Goal: Transaction & Acquisition: Purchase product/service

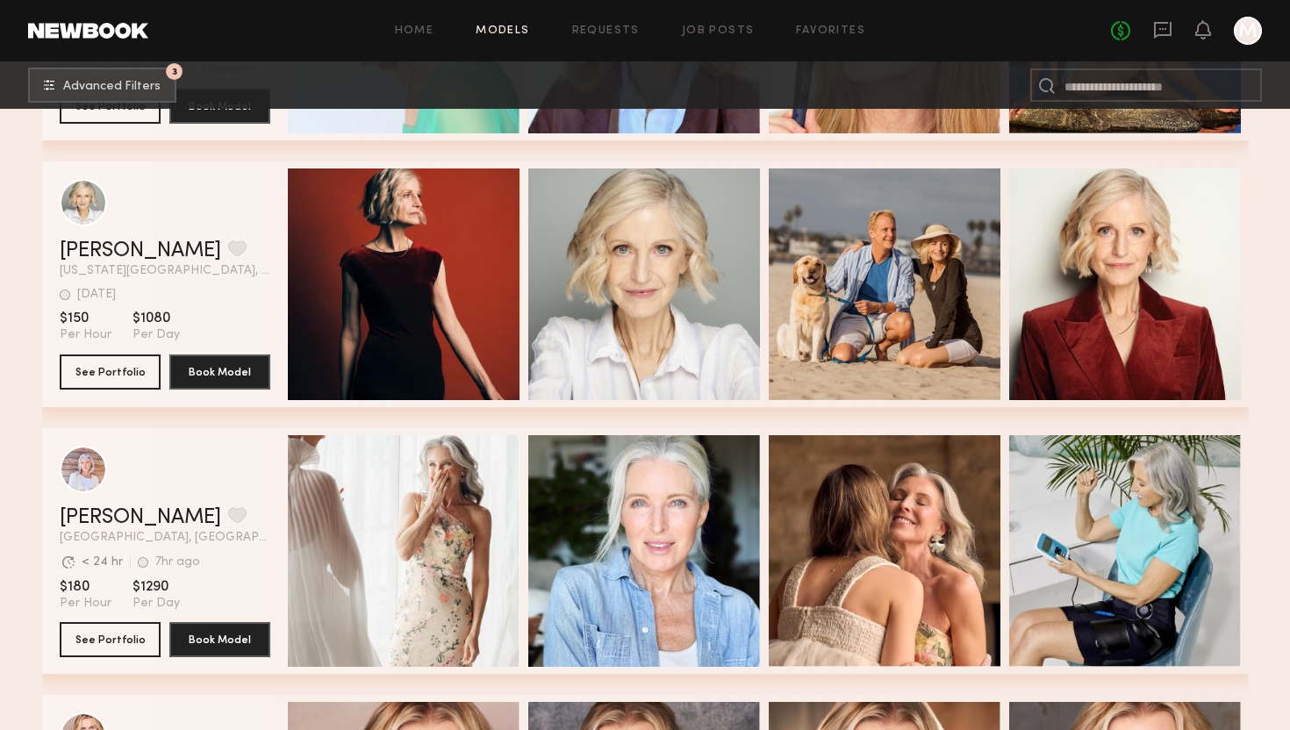
scroll to position [2120, 0]
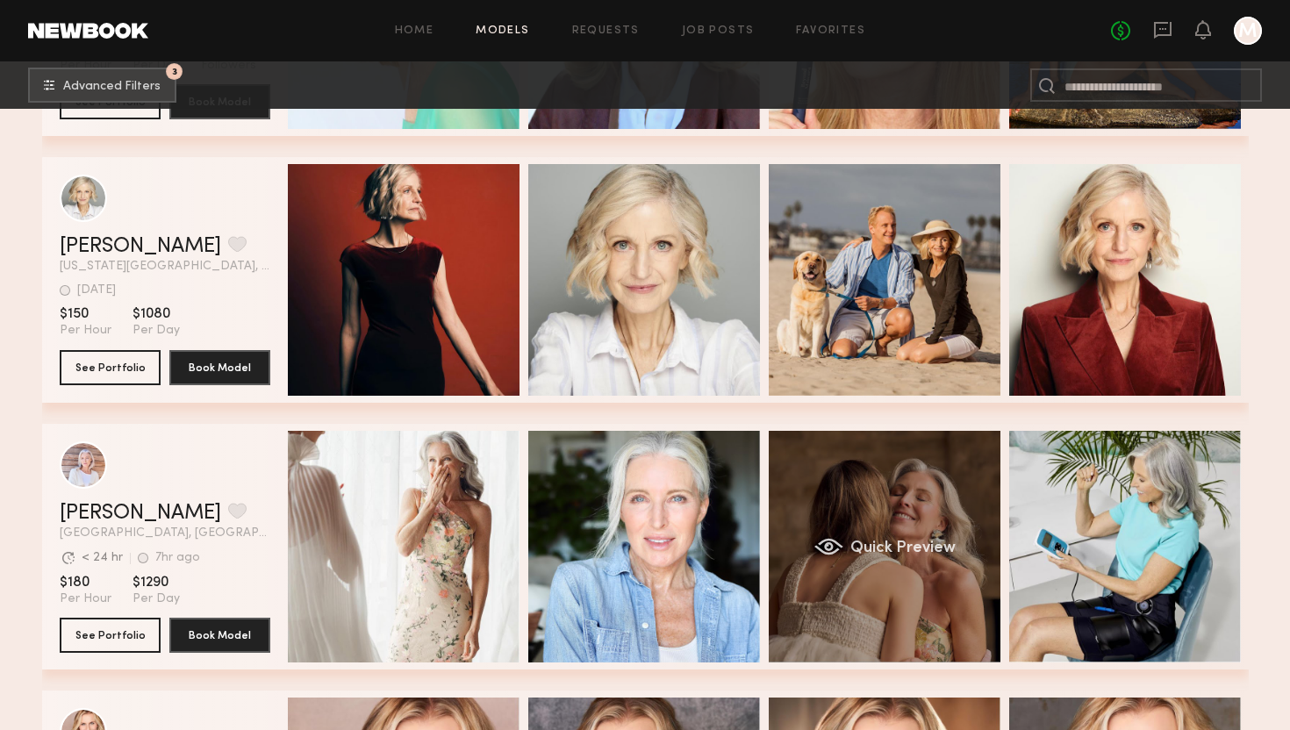
click at [875, 487] on div "Quick Preview" at bounding box center [885, 547] width 232 height 232
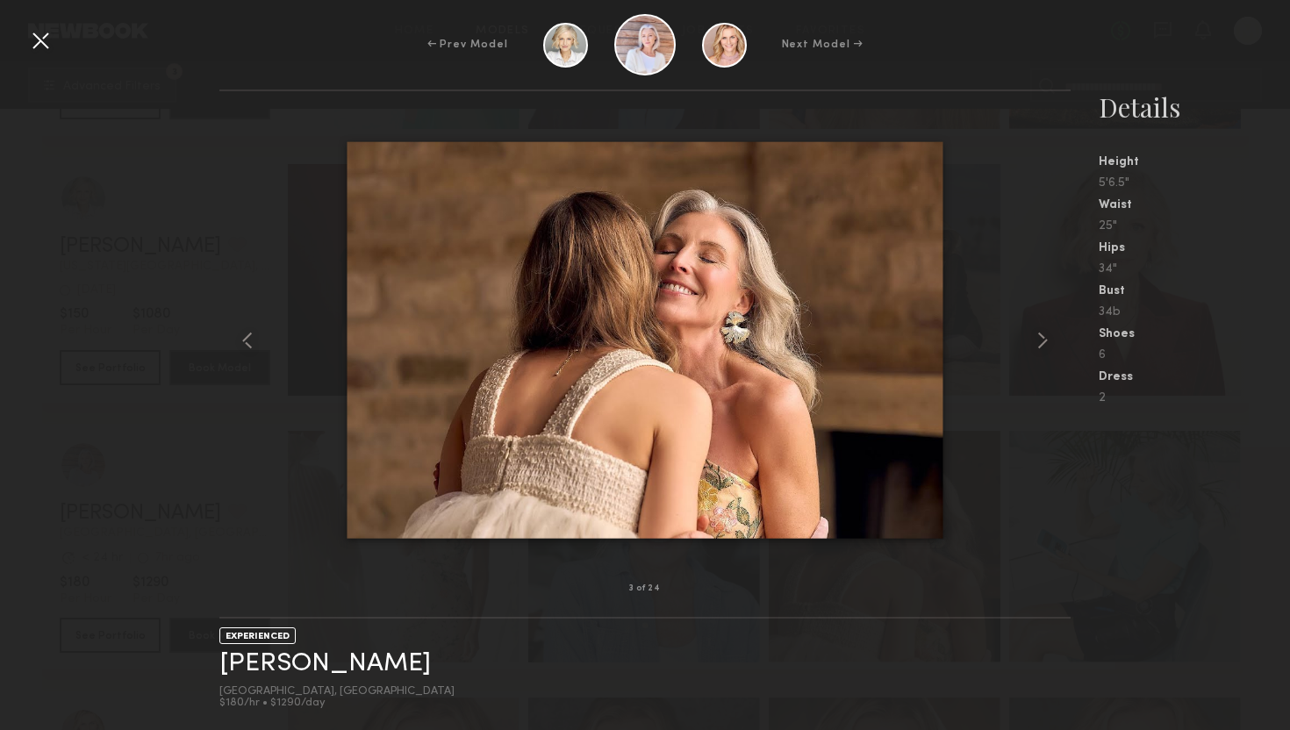
click at [1043, 58] on div "← Prev Model Next Model →" at bounding box center [645, 44] width 1290 height 61
click at [41, 16] on div "← Prev Model Next Model →" at bounding box center [645, 44] width 1290 height 61
click at [41, 34] on div at bounding box center [40, 40] width 28 height 28
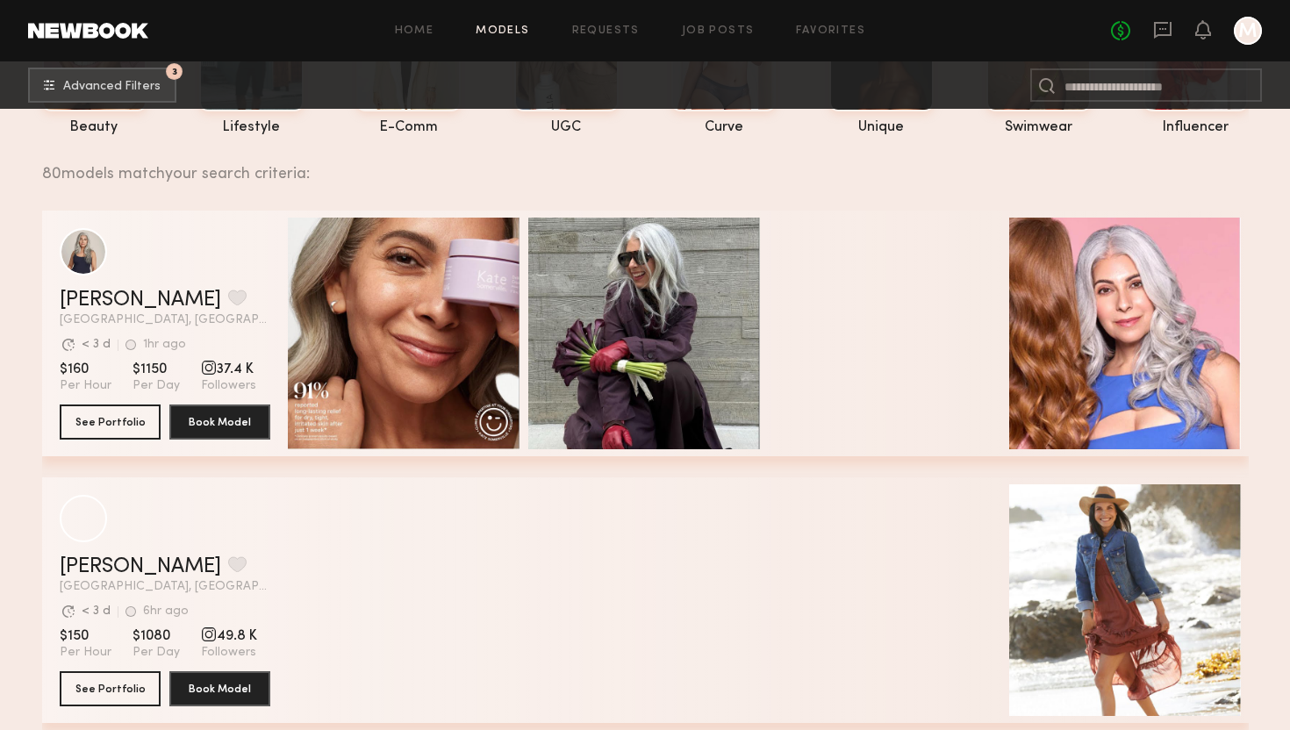
scroll to position [183, 0]
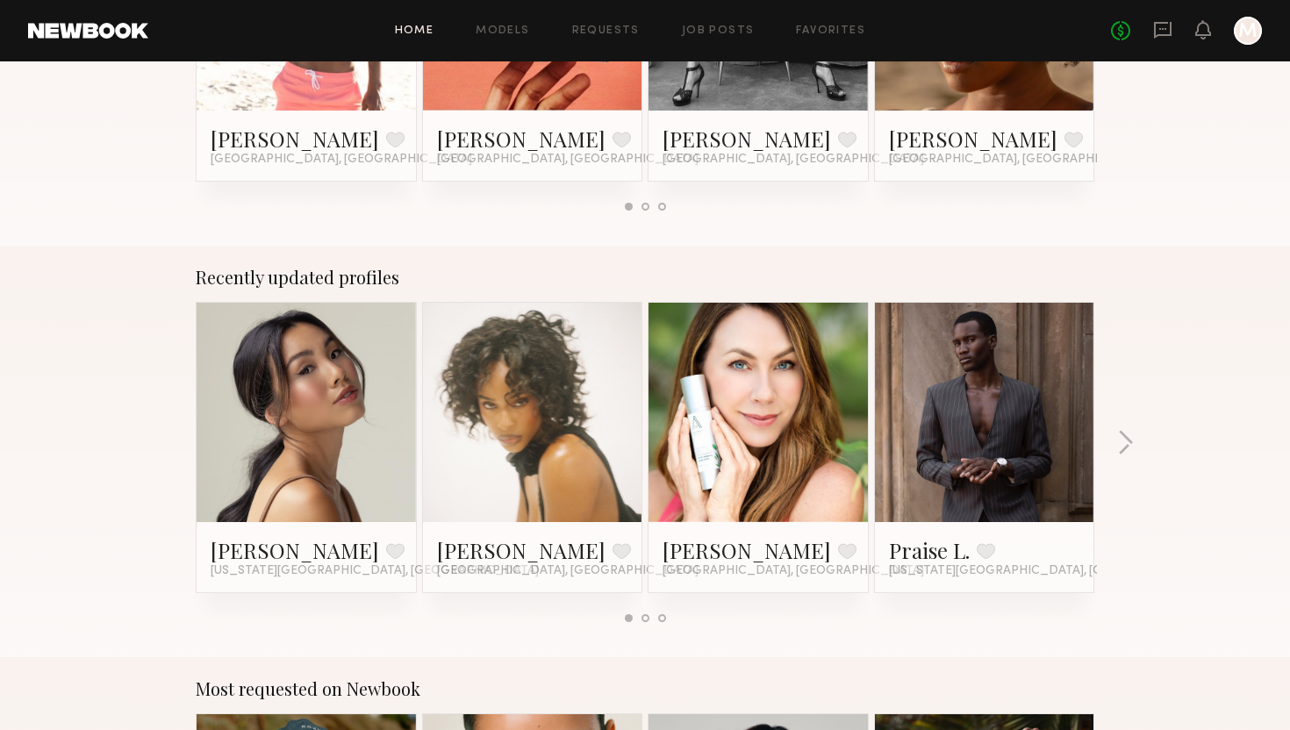
scroll to position [677, 0]
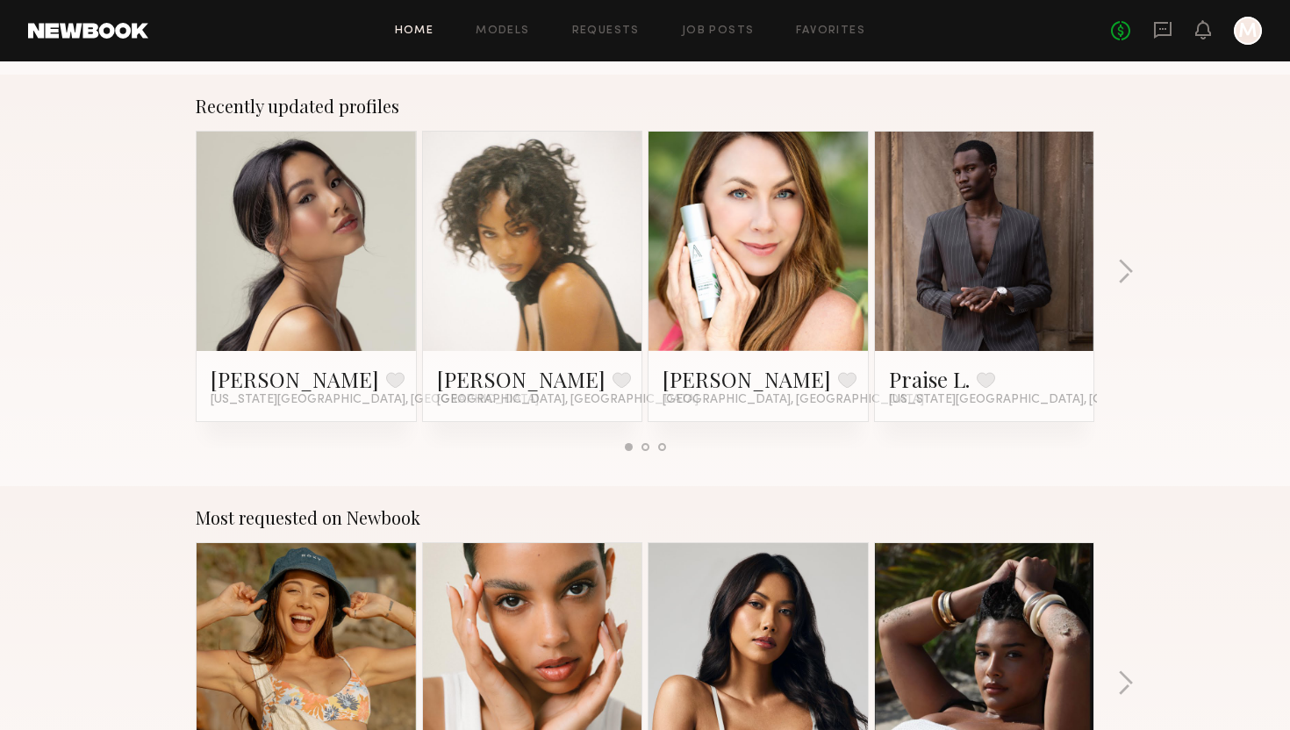
click at [538, 304] on link at bounding box center [532, 241] width 107 height 219
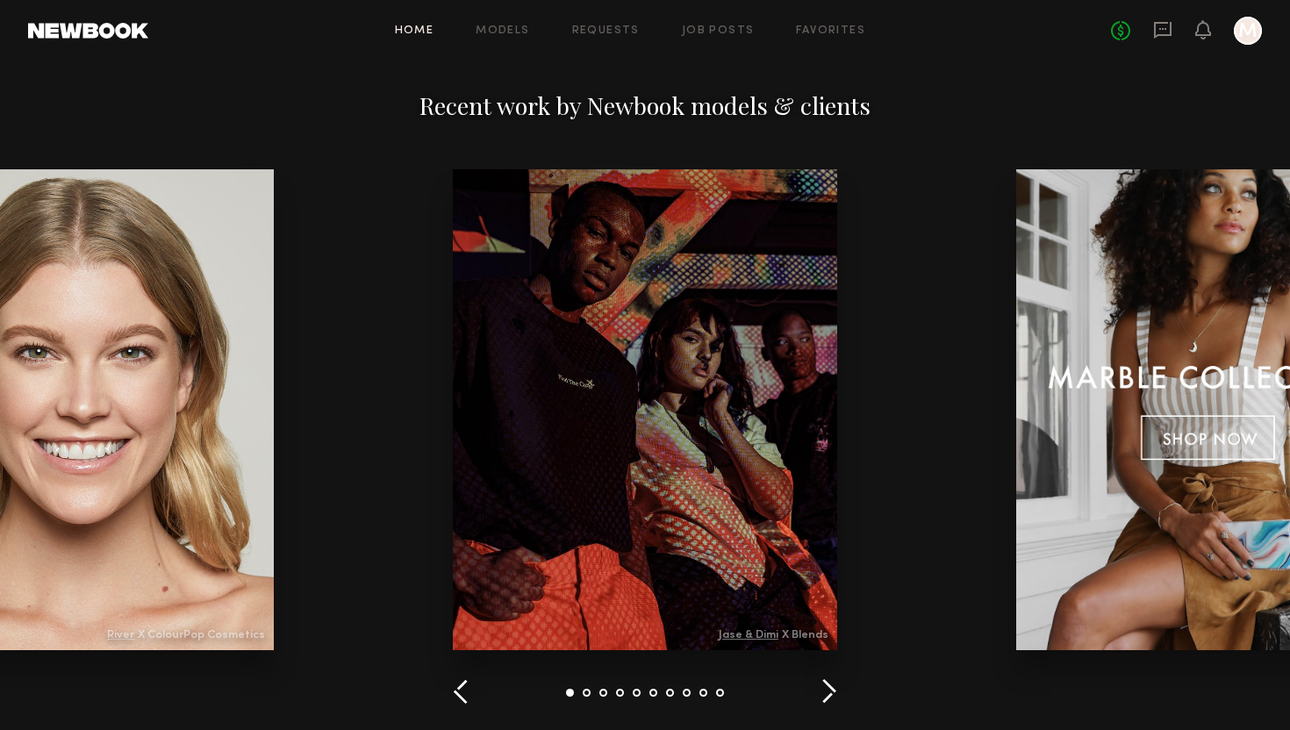
scroll to position [2052, 0]
